Goal: Transaction & Acquisition: Subscribe to service/newsletter

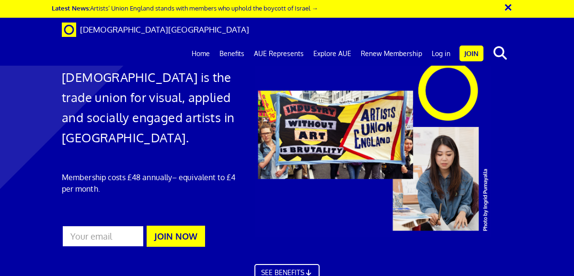
scroll to position [0, 0]
click at [107, 233] on input "email" at bounding box center [103, 236] width 82 height 22
type input "[EMAIL_ADDRESS][DOMAIN_NAME]"
click at [191, 234] on button "JOIN NOW" at bounding box center [176, 236] width 58 height 21
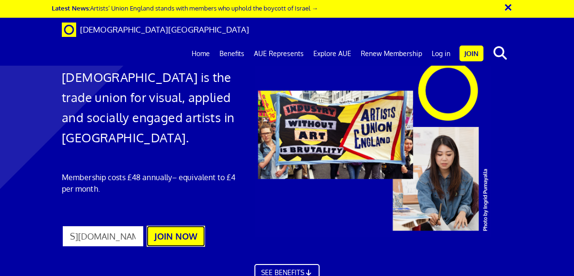
scroll to position [0, 0]
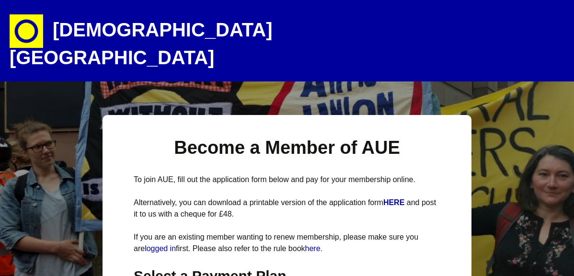
select select
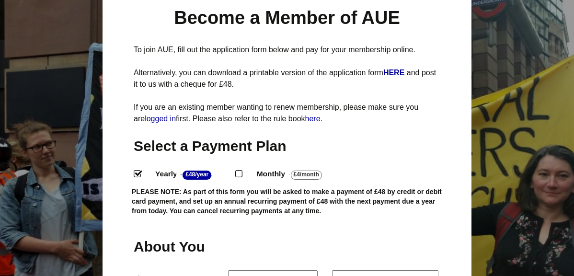
scroll to position [146, 0]
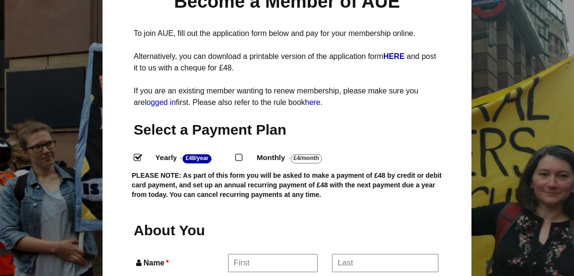
click at [241, 154] on input "Monthly - £4/Month ." at bounding box center [238, 157] width 6 height 6
radio input "true"
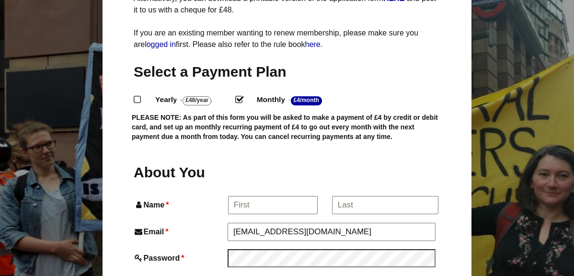
scroll to position [0, 0]
click at [269, 197] on input "Name *" at bounding box center [272, 205] width 89 height 17
type input "[PERSON_NAME]"
click at [353, 197] on input "*" at bounding box center [385, 205] width 106 height 17
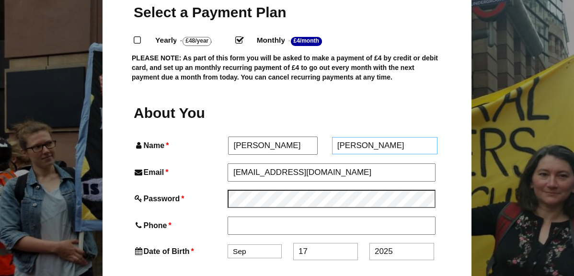
scroll to position [267, 0]
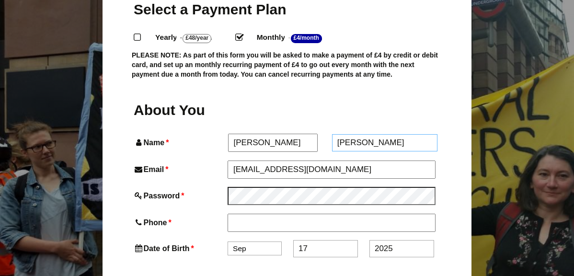
type input "[PERSON_NAME]"
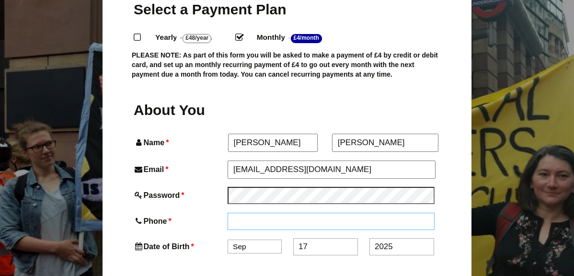
click at [270, 213] on input "Phone *" at bounding box center [331, 221] width 207 height 17
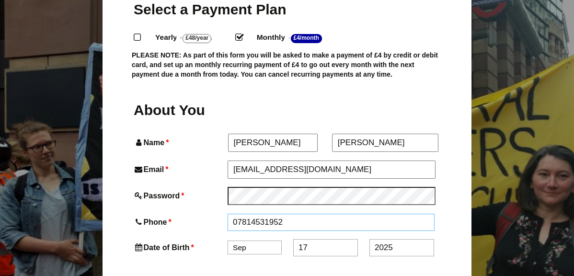
type input "07814531952"
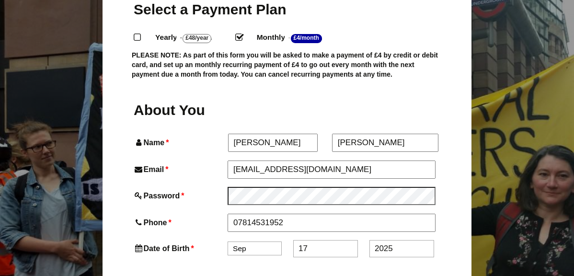
click at [256, 242] on select "Jan Feb Mar Apr May Jun Jul Aug Sep Oct Nov Dec" at bounding box center [255, 249] width 54 height 14
select select "8"
click at [316, 240] on input "17" at bounding box center [325, 248] width 65 height 17
type input "14"
click at [397, 240] on input "2025" at bounding box center [402, 248] width 65 height 17
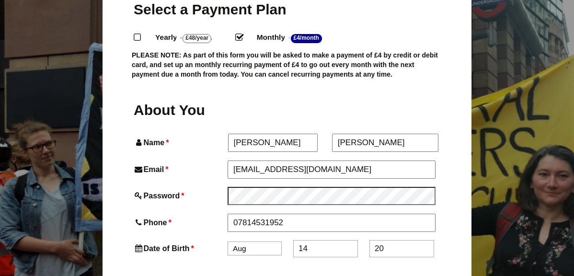
type input "2"
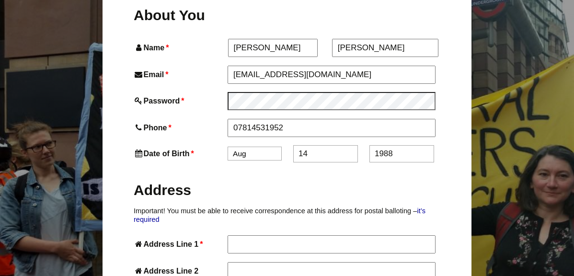
type input "1988"
click at [252, 235] on input "Address Line 1 *" at bounding box center [331, 243] width 207 height 17
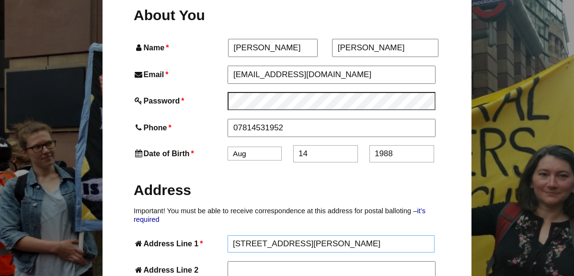
type input "125 Basford Park Road"
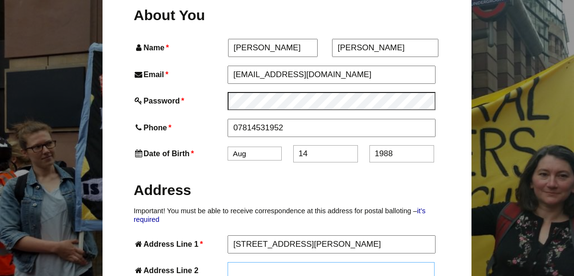
click at [255, 262] on input "Address Line 2" at bounding box center [331, 270] width 207 height 17
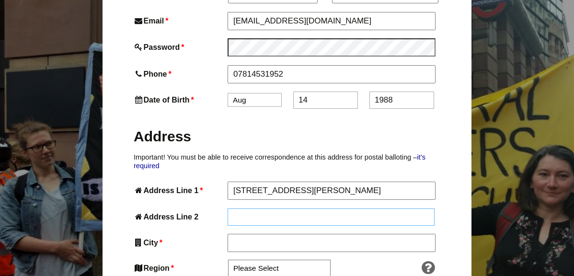
scroll to position [418, 0]
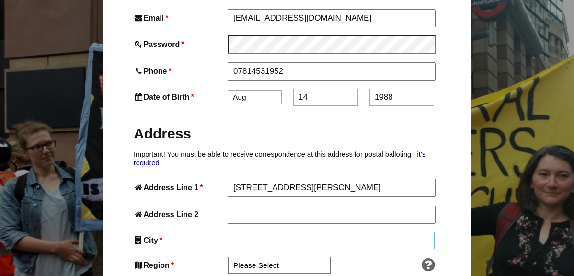
click at [250, 232] on input "City *" at bounding box center [331, 240] width 207 height 17
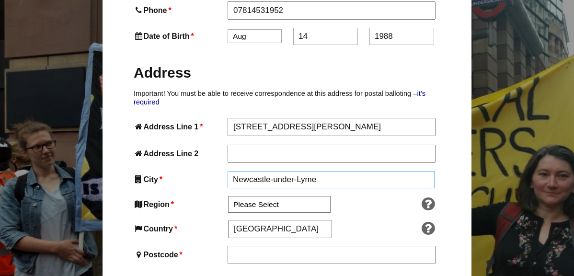
scroll to position [496, 0]
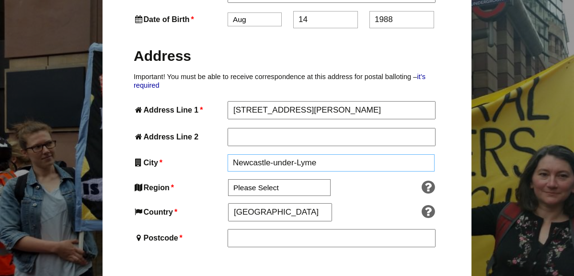
type input "Newcastle-under-Lyme"
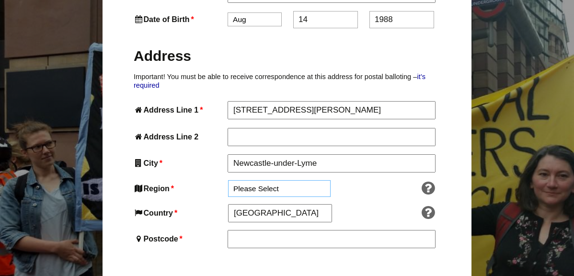
click at [249, 180] on select "Please Select South East England London North West England East of England West…" at bounding box center [279, 188] width 103 height 17
select select "West Midlands"
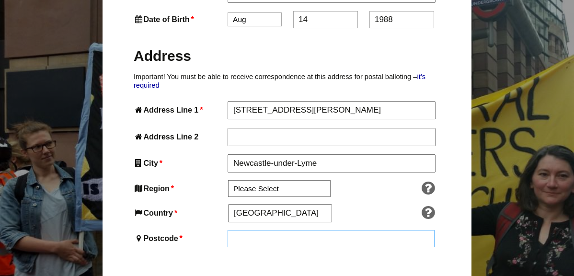
click at [268, 230] on input "Postcode *" at bounding box center [331, 238] width 207 height 17
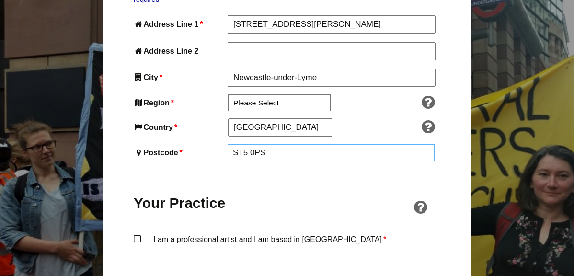
scroll to position [645, 0]
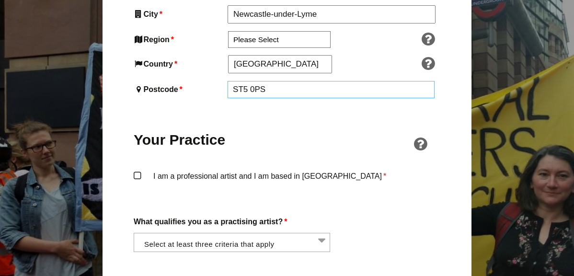
type input "ST5 0PS"
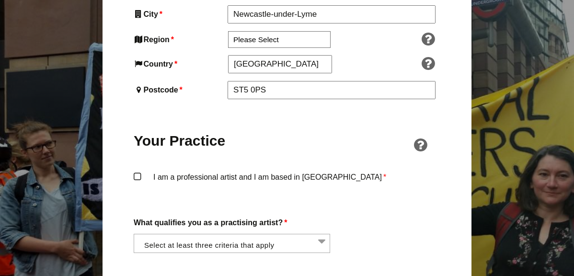
click at [133, 153] on div "Become a Member of AUE To join AUE, fill out the application form below and pay…" at bounding box center [287, 200] width 369 height 1460
click at [143, 171] on label "I am a professional artist and I am based in England *" at bounding box center [287, 185] width 307 height 29
click at [0, 0] on input "I am a professional artist and I am based in England *" at bounding box center [0, 0] width 0 height 0
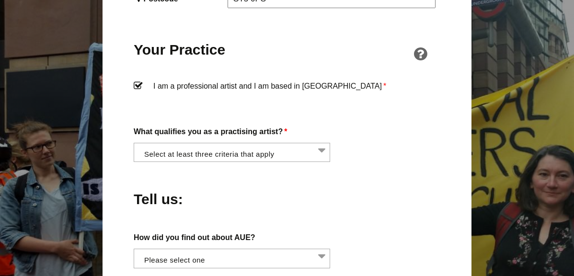
scroll to position [742, 0]
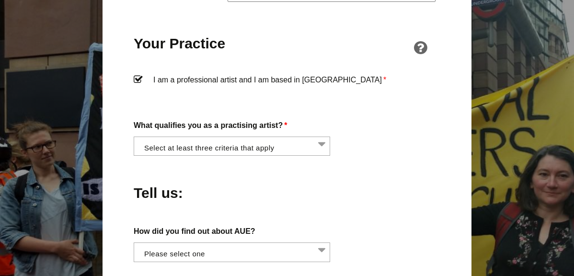
click at [322, 137] on li at bounding box center [235, 145] width 197 height 16
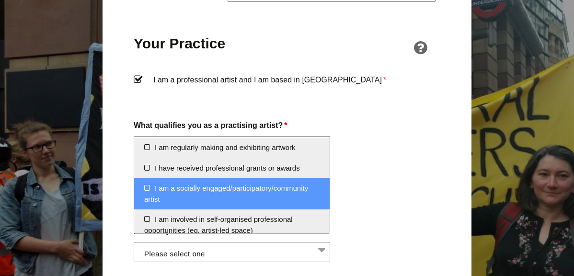
click at [274, 192] on li "I am a socially engaged/participatory/community artist" at bounding box center [232, 193] width 196 height 31
select select "socially_engaged_participatory_community_artist"
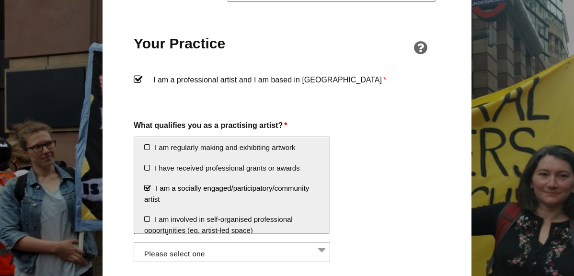
scroll to position [592, 0]
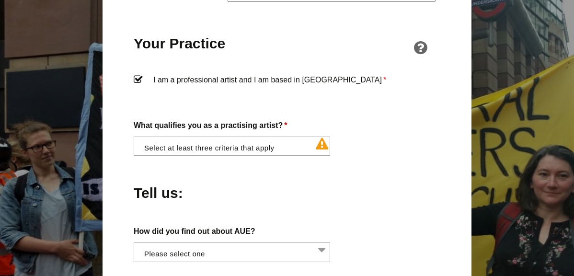
click at [364, 199] on div "About You Name * Alice First * Thatcher Last Email * alicethatcherceramics@gmai…" at bounding box center [287, 63] width 307 height 877
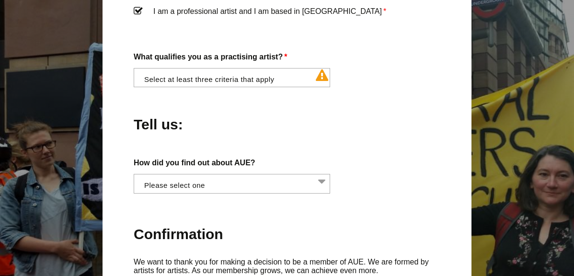
scroll to position [812, 0]
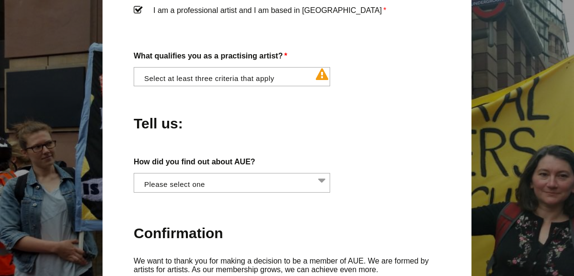
click at [250, 68] on li at bounding box center [235, 76] width 197 height 16
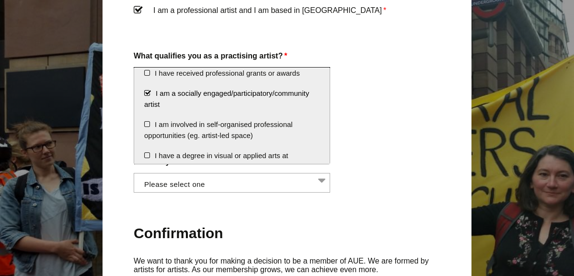
scroll to position [26, 0]
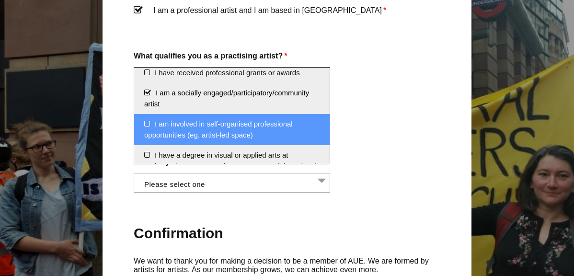
click at [267, 128] on li "I am involved in self-organised professional opportunities (eg. artist-led spac…" at bounding box center [232, 129] width 196 height 31
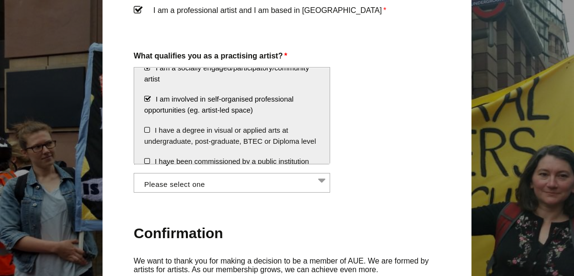
scroll to position [52, 0]
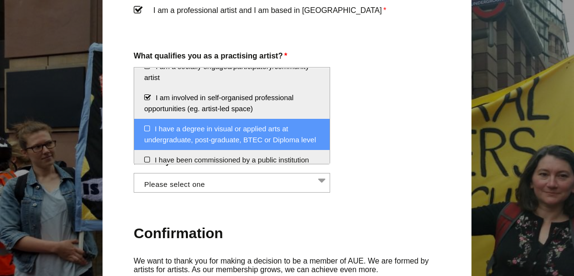
click at [291, 138] on li "I have a degree in visual or applied arts at undergraduate, post-graduate, BTEC…" at bounding box center [232, 134] width 196 height 31
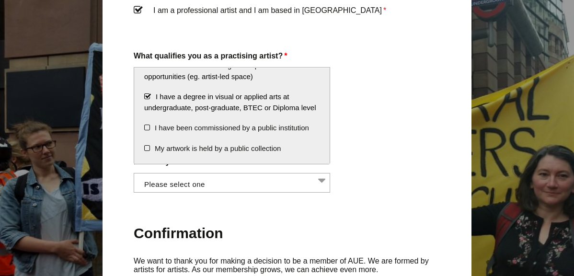
scroll to position [85, 0]
click at [150, 96] on li "I have a degree in visual or applied arts at undergraduate, post-graduate, BTEC…" at bounding box center [232, 101] width 196 height 31
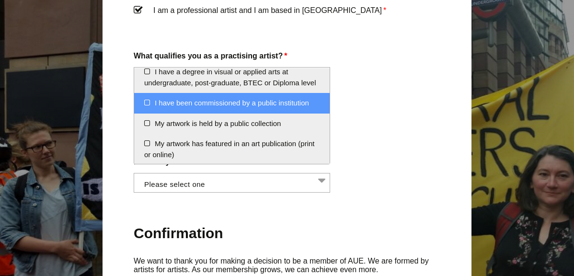
scroll to position [116, 0]
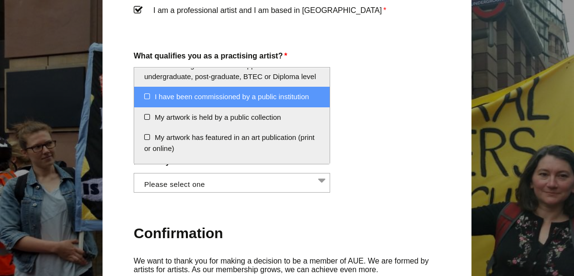
click at [241, 98] on li "I have been commissioned by a public institution" at bounding box center [232, 97] width 196 height 21
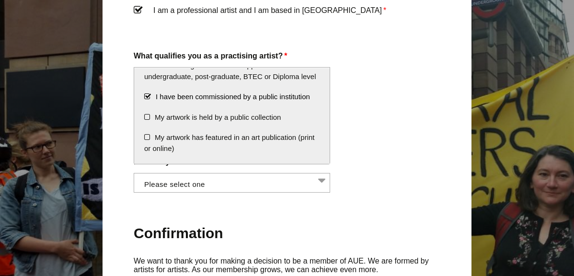
click at [393, 155] on div "How did you find out about AUE? Word of mouth Facebook Twitter Other social med…" at bounding box center [287, 173] width 307 height 37
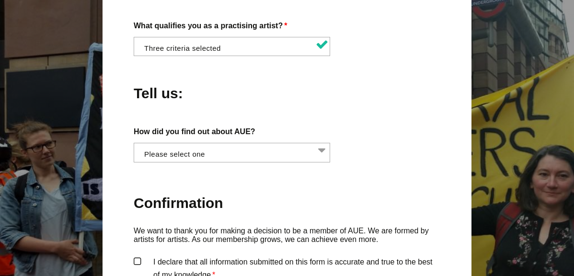
scroll to position [845, 0]
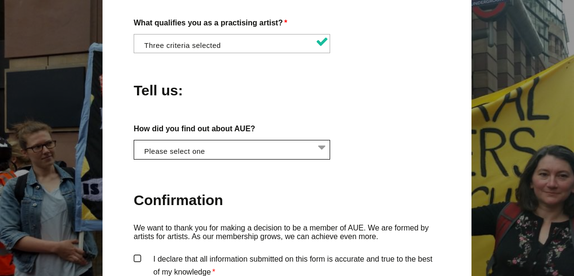
click at [265, 140] on li at bounding box center [235, 148] width 197 height 16
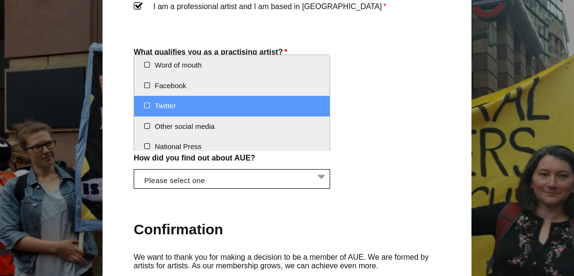
scroll to position [803, 0]
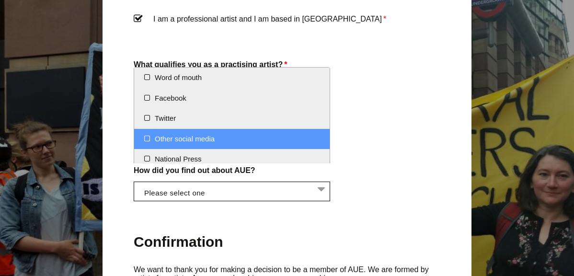
select select "Other social media"
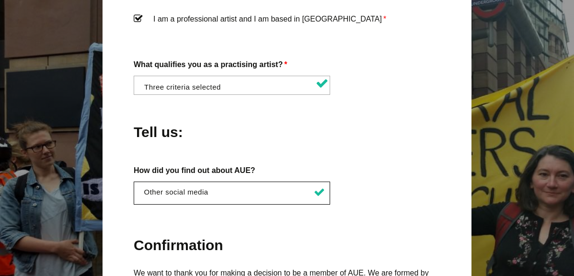
scroll to position [201, 0]
click at [374, 164] on div "How did you find out about AUE? Word of mouth Facebook Twitter Other social med…" at bounding box center [287, 184] width 307 height 41
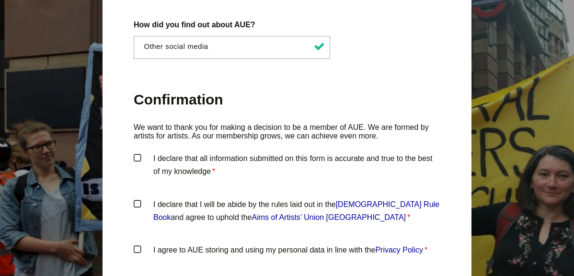
scroll to position [959, 0]
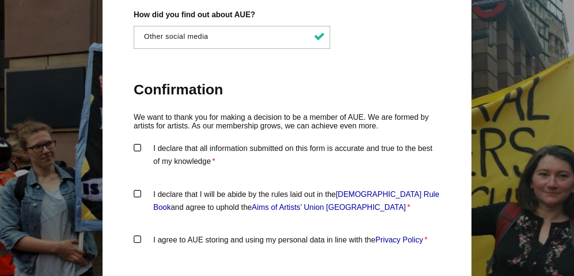
click at [141, 142] on label "I declare that all information submitted on this form is accurate and true to t…" at bounding box center [287, 156] width 307 height 29
click at [0, 0] on input "I declare that all information submitted on this form is accurate and true to t…" at bounding box center [0, 0] width 0 height 0
click at [143, 188] on label "I declare that I will be abide by the rules laid out in the Artists' Union Engl…" at bounding box center [287, 202] width 307 height 29
click at [0, 0] on input "I declare that I will be abide by the rules laid out in the Artists' Union Engl…" at bounding box center [0, 0] width 0 height 0
click at [135, 234] on label "I agree to AUE storing and using my personal data in line with the Privacy Poli…" at bounding box center [287, 248] width 307 height 29
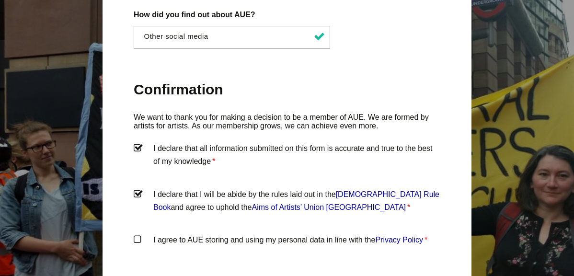
click at [0, 0] on input "I agree to AUE storing and using my personal data in line with the Privacy Poli…" at bounding box center [0, 0] width 0 height 0
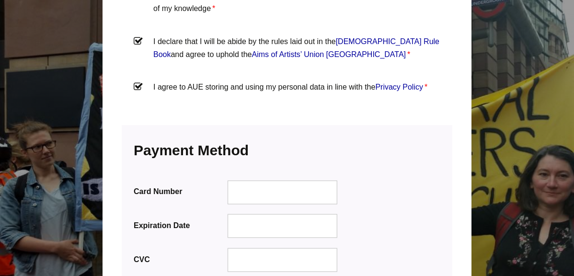
scroll to position [1192, 0]
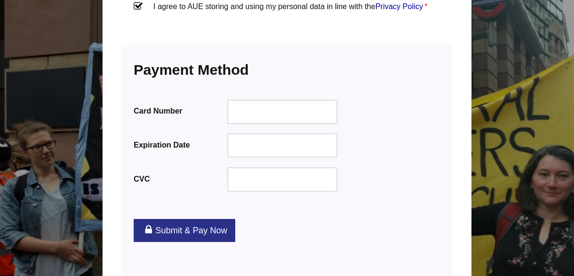
click at [254, 134] on div at bounding box center [283, 146] width 110 height 24
click at [200, 219] on link "Submit & Pay Now" at bounding box center [185, 230] width 102 height 23
